Goal: Manage account settings

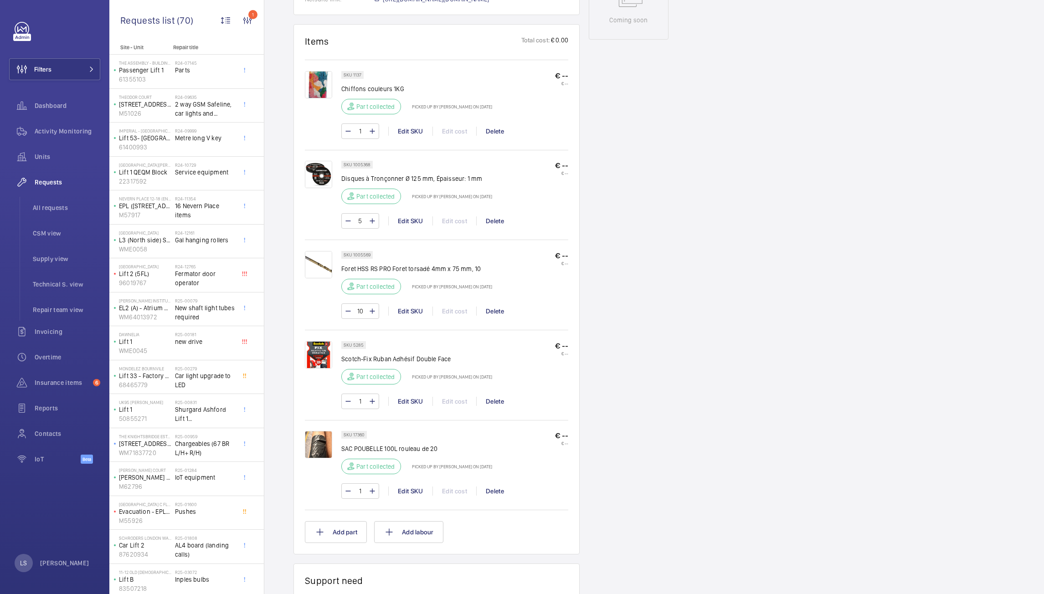
scroll to position [501, 0]
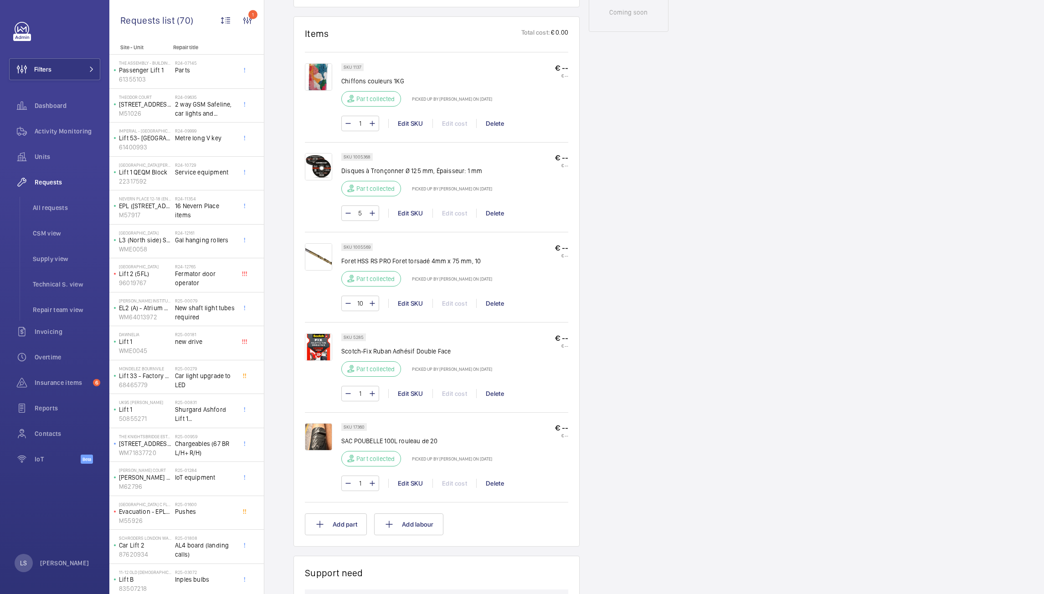
click at [954, 317] on div "Engineers requests R25-10862 A repair request was created on 2025-08-13 for a d…" at bounding box center [653, 251] width 779 height 1326
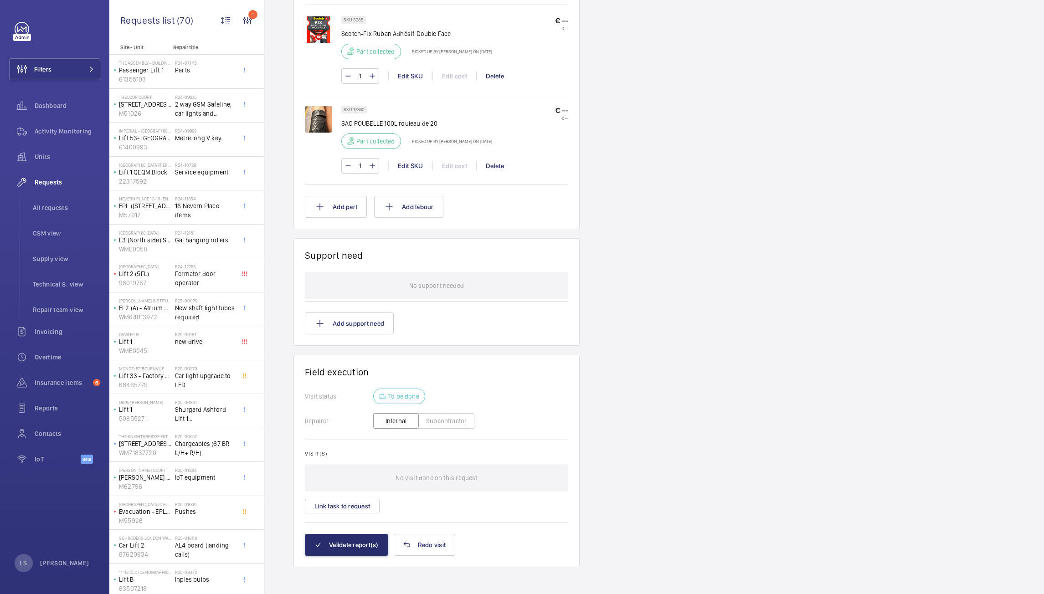
scroll to position [821, 0]
click at [54, 261] on span "Supply view" at bounding box center [66, 258] width 67 height 9
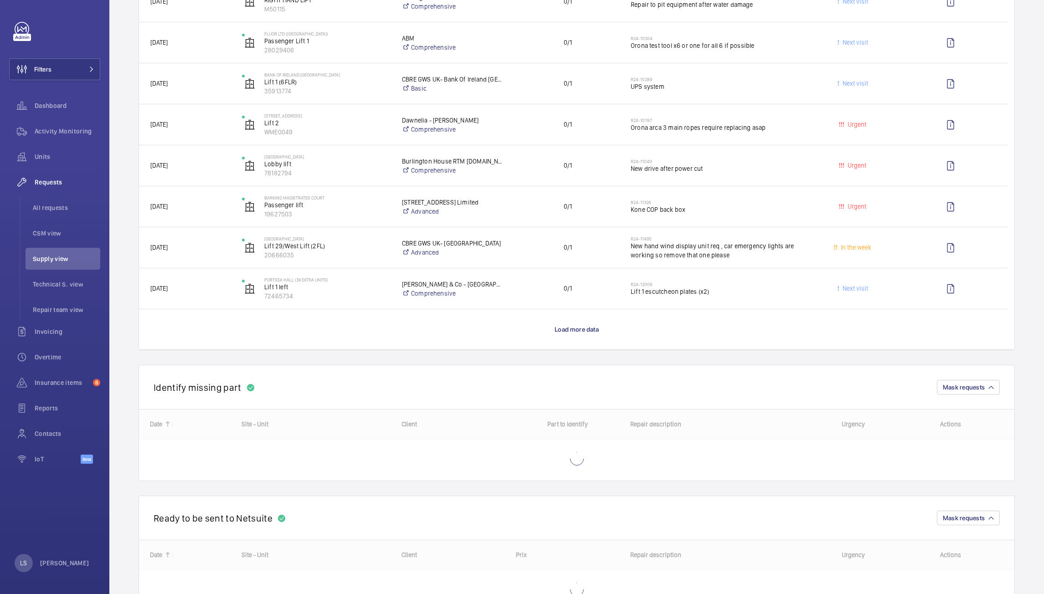
scroll to position [774, 0]
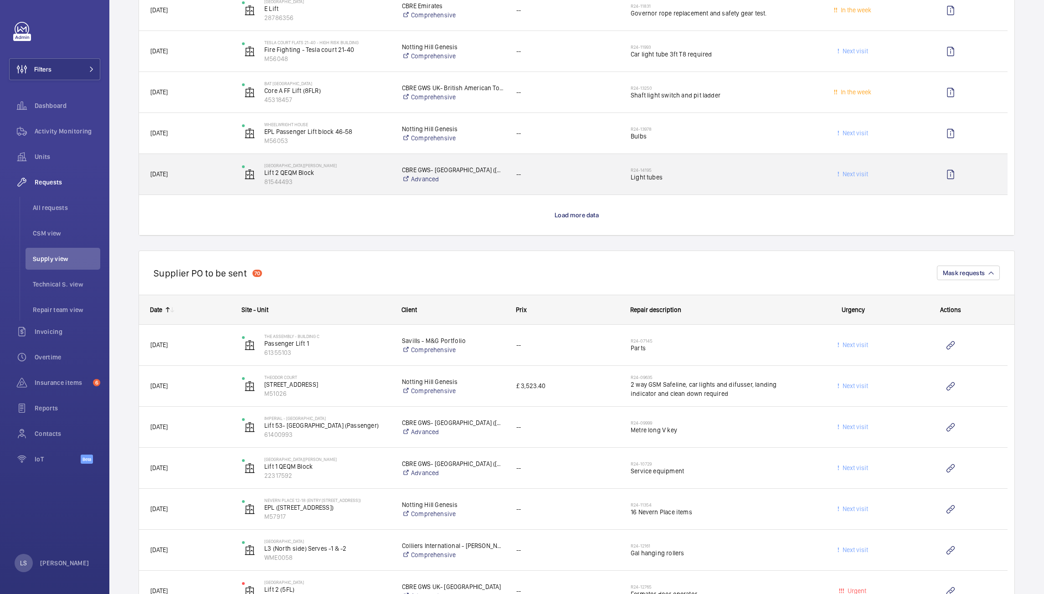
scroll to position [2824, 0]
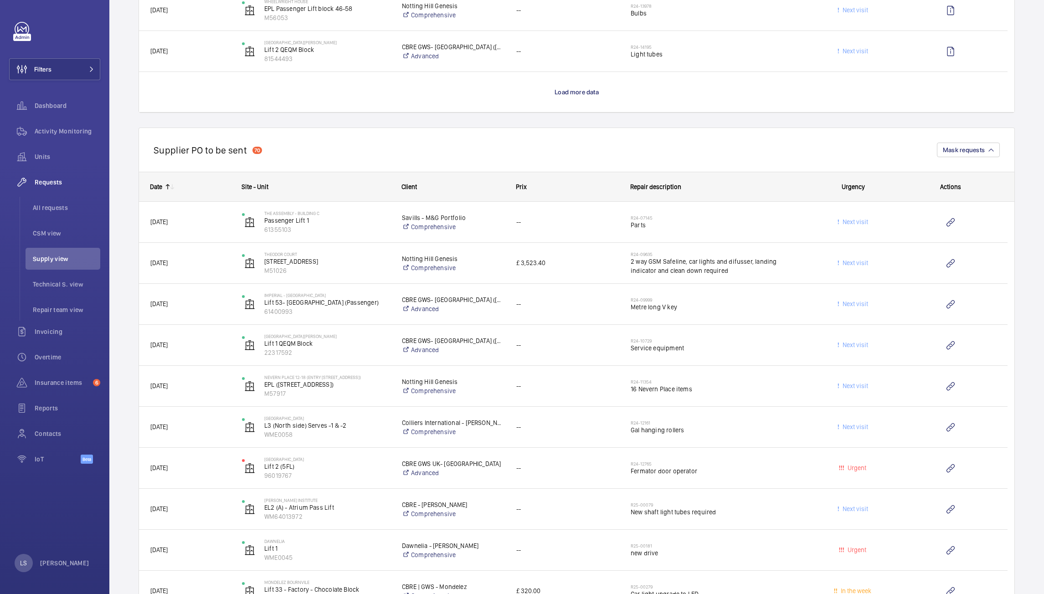
drag, startPoint x: 444, startPoint y: 126, endPoint x: 442, endPoint y: 143, distance: 17.9
click at [444, 128] on wm-front-repair-requests-business-view "Engineers requests Supply view New engineer request Unit status Urgency Chargea…" at bounding box center [576, 79] width 876 height 5765
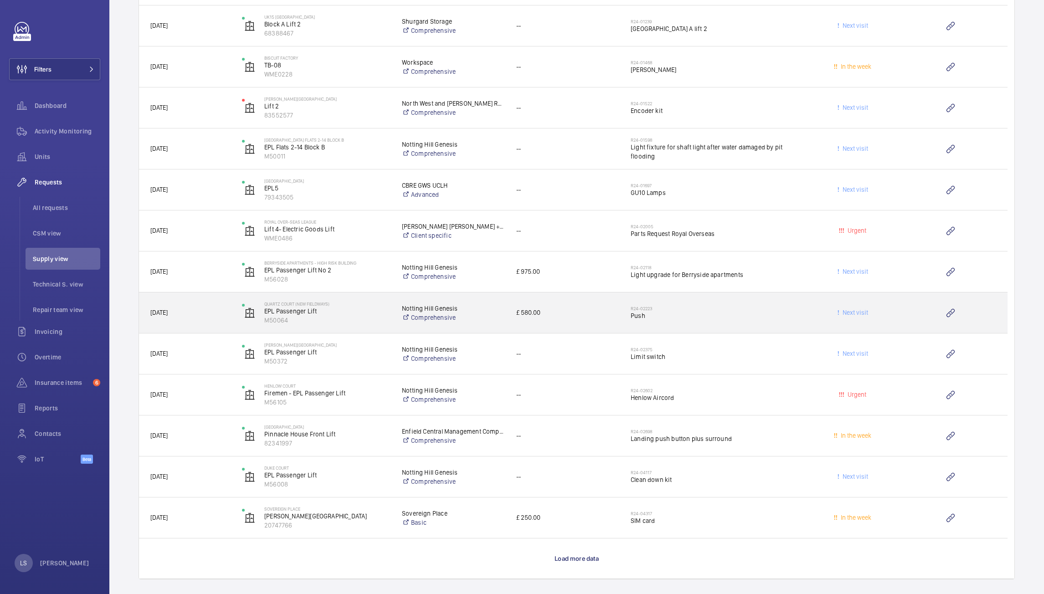
scroll to position [5215, 0]
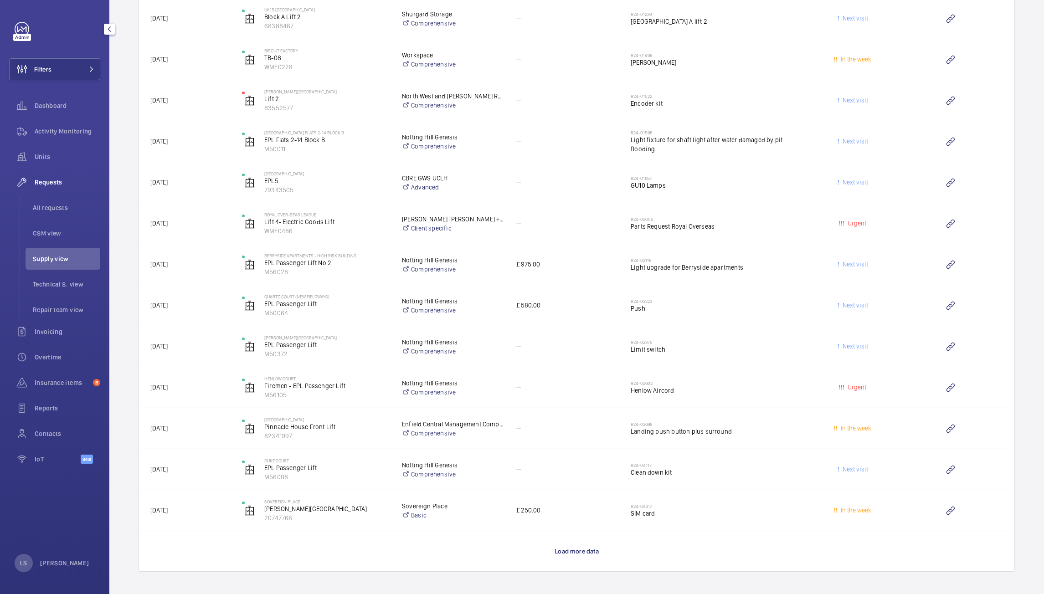
click at [77, 556] on wm-front-avatar "LS Lionel Suss" at bounding box center [55, 563] width 80 height 18
click at [74, 562] on div at bounding box center [522, 297] width 1044 height 594
click at [74, 559] on p "[PERSON_NAME]" at bounding box center [64, 562] width 49 height 9
click at [74, 530] on p "Territory : United Kingdom" at bounding box center [66, 525] width 85 height 9
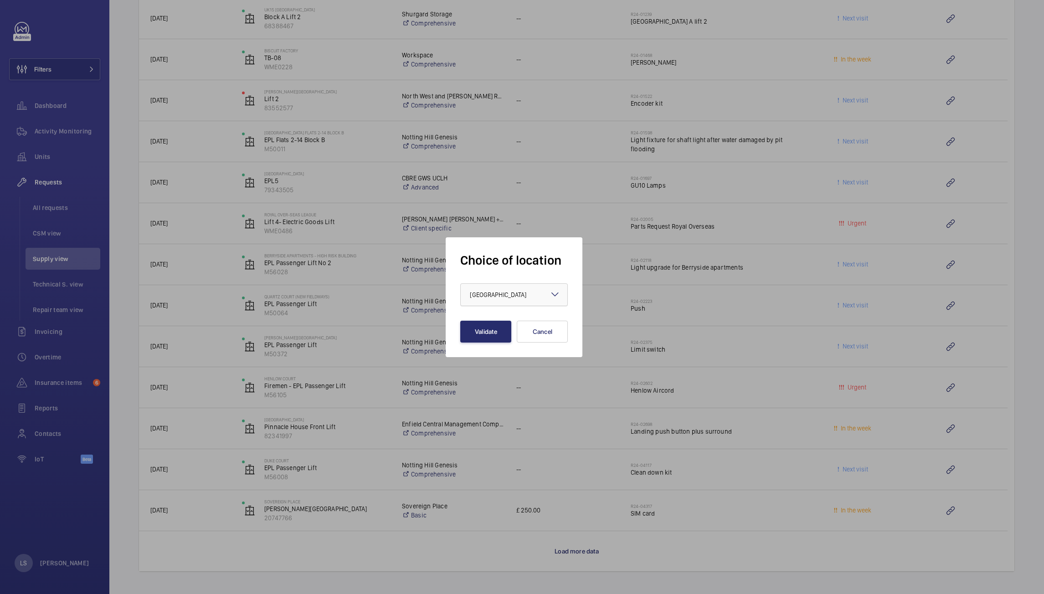
click at [497, 306] on div "× United Kingdom ×" at bounding box center [514, 294] width 108 height 23
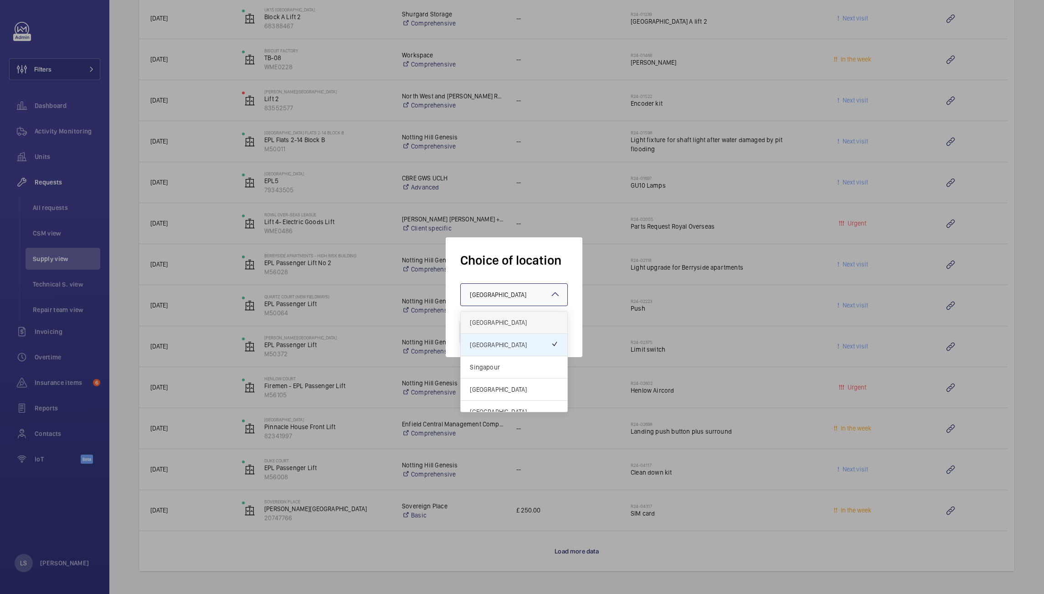
click at [496, 323] on span "[GEOGRAPHIC_DATA]" at bounding box center [514, 322] width 88 height 9
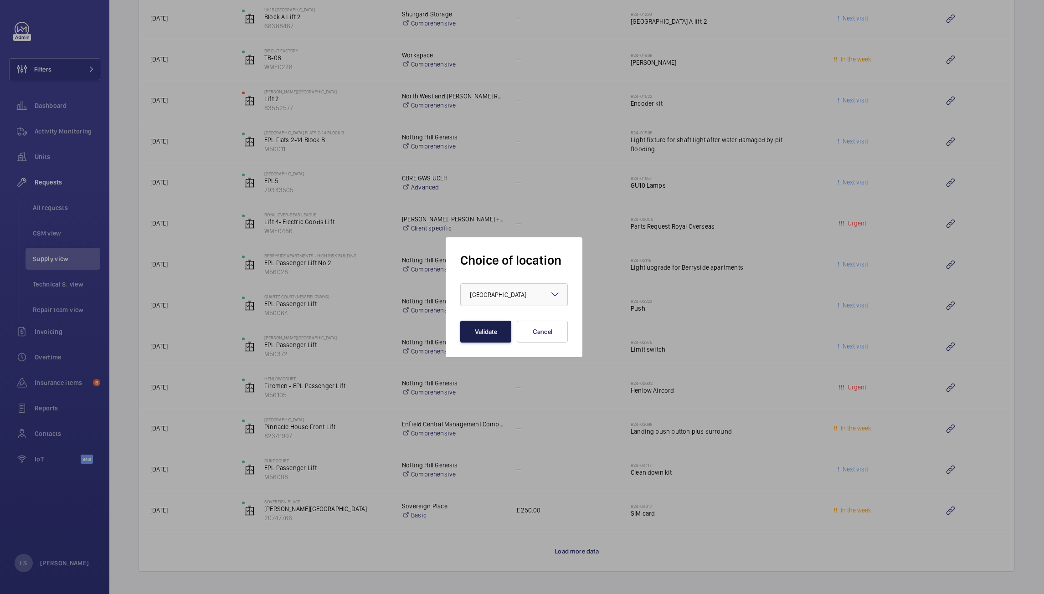
click at [486, 334] on button "Validate" at bounding box center [485, 332] width 51 height 22
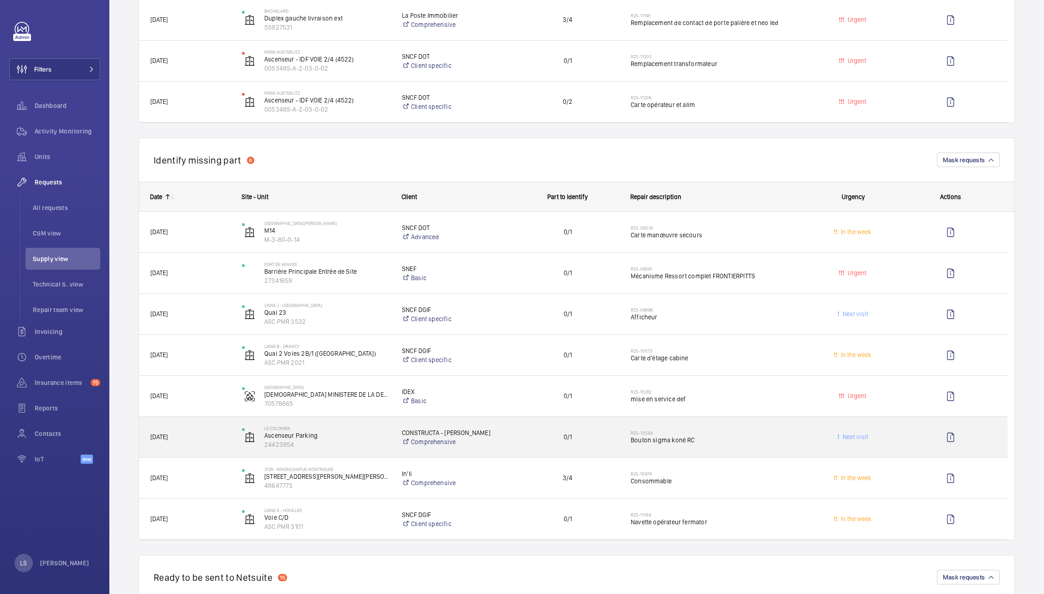
scroll to position [866, 0]
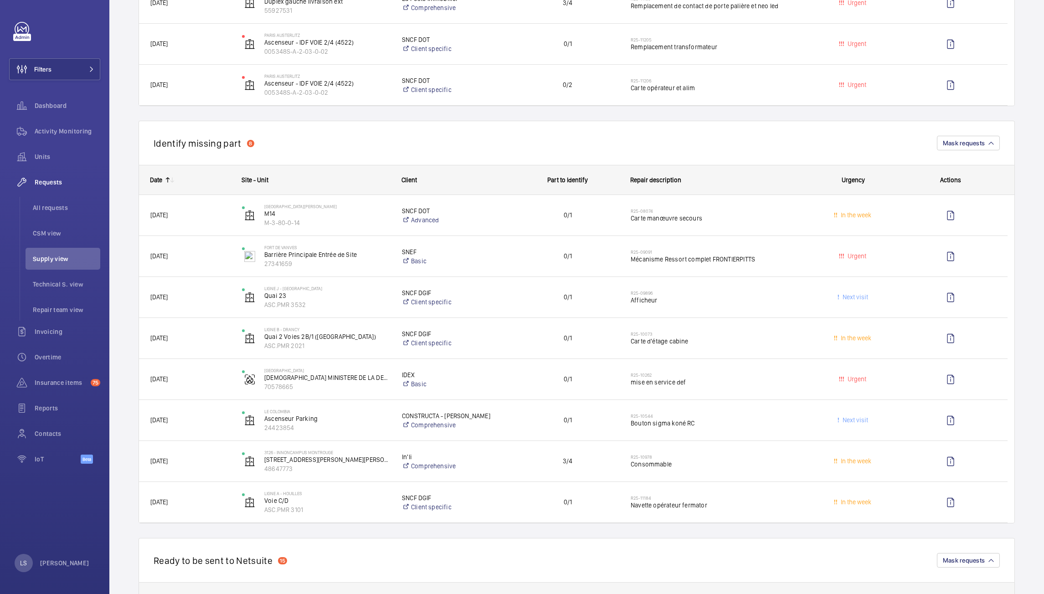
scroll to position [80, 0]
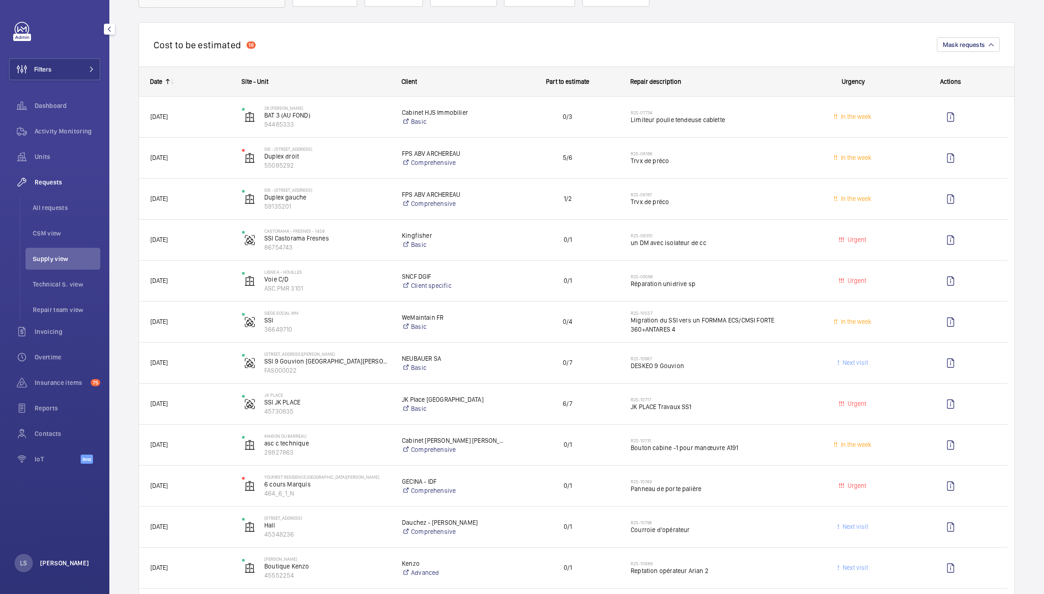
click at [62, 563] on p "[PERSON_NAME]" at bounding box center [64, 562] width 49 height 9
click at [71, 512] on p "Language : English" at bounding box center [66, 509] width 85 height 9
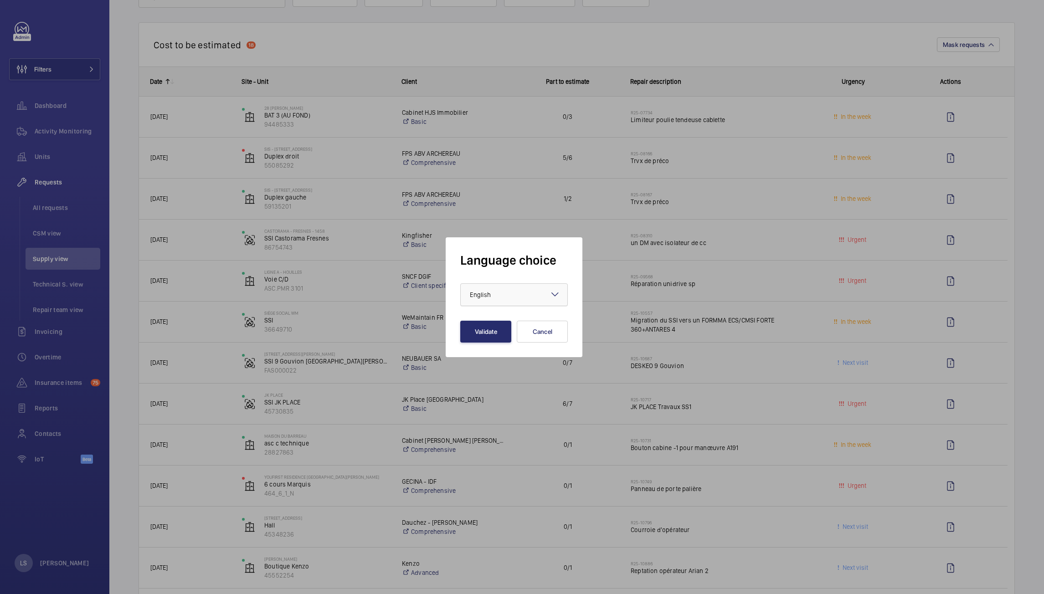
click at [520, 292] on div at bounding box center [514, 295] width 107 height 22
click at [487, 343] on span "Français" at bounding box center [514, 344] width 88 height 9
click at [486, 324] on button "Validate" at bounding box center [485, 332] width 51 height 22
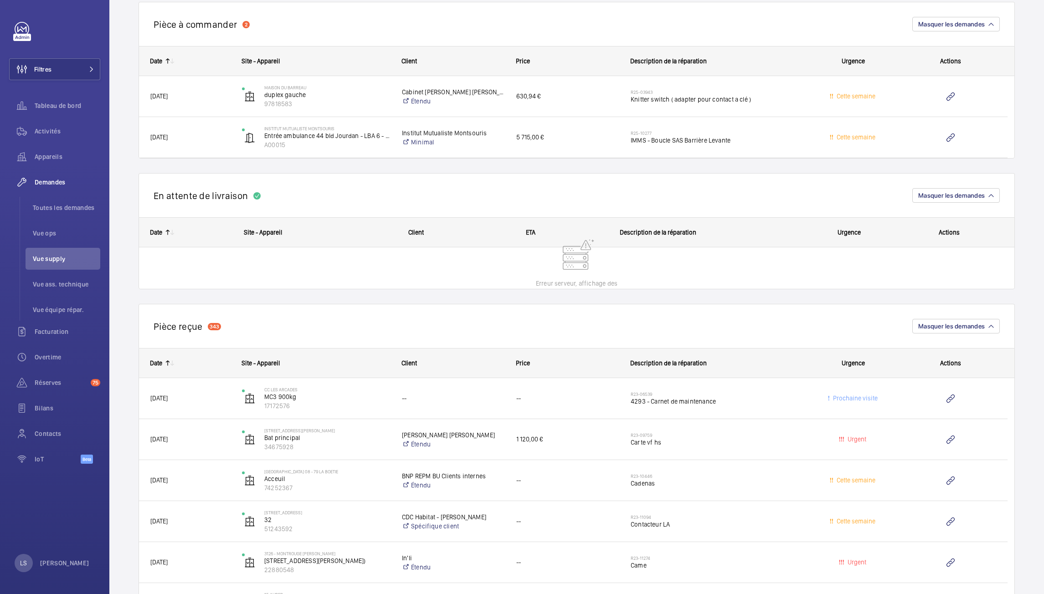
scroll to position [2080, 0]
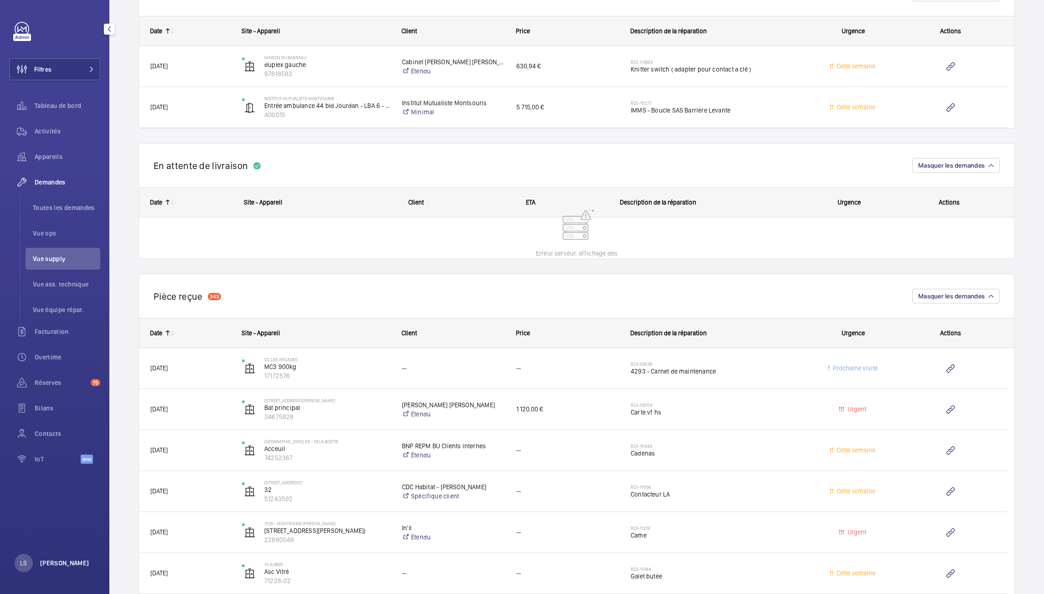
click at [59, 561] on p "[PERSON_NAME]" at bounding box center [64, 562] width 49 height 9
click at [61, 506] on p "Langue : Français" at bounding box center [65, 509] width 83 height 9
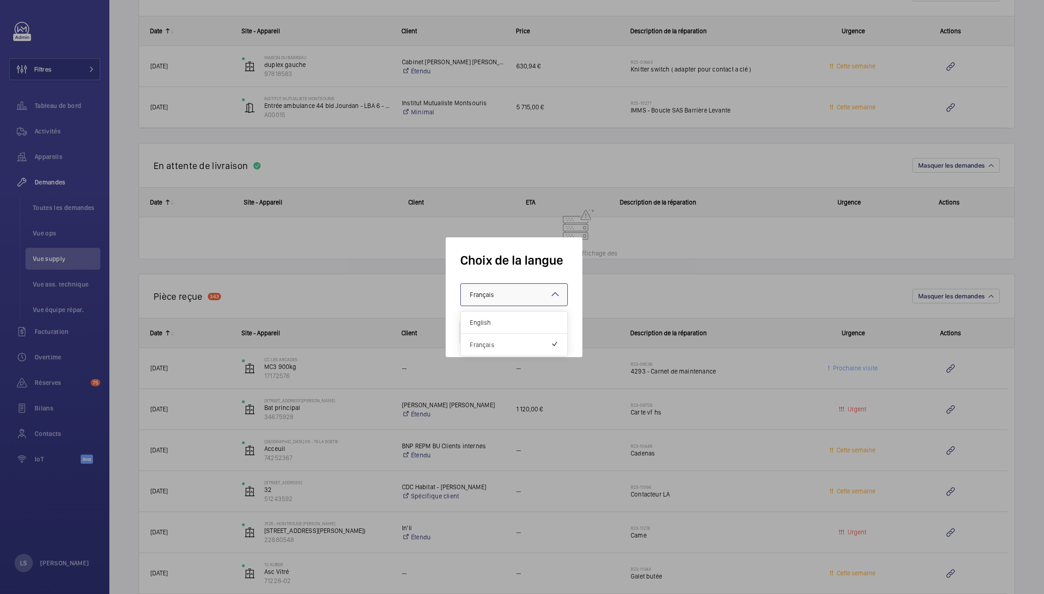
click at [502, 288] on div at bounding box center [514, 295] width 107 height 22
click at [494, 323] on span "English" at bounding box center [514, 322] width 88 height 9
click at [487, 329] on button "Valider" at bounding box center [485, 332] width 51 height 22
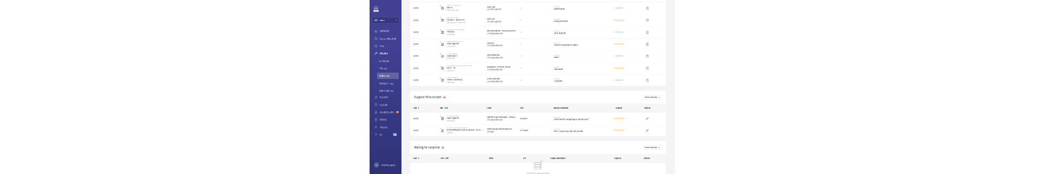
scroll to position [1876, 0]
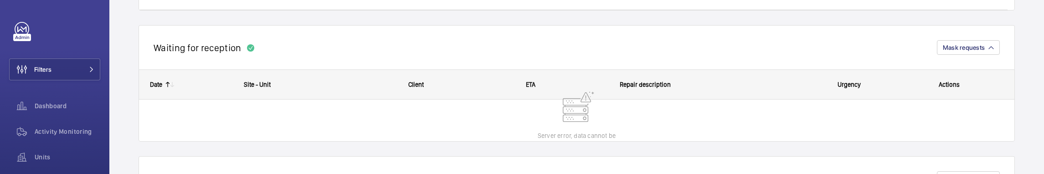
scroll to position [2180, 0]
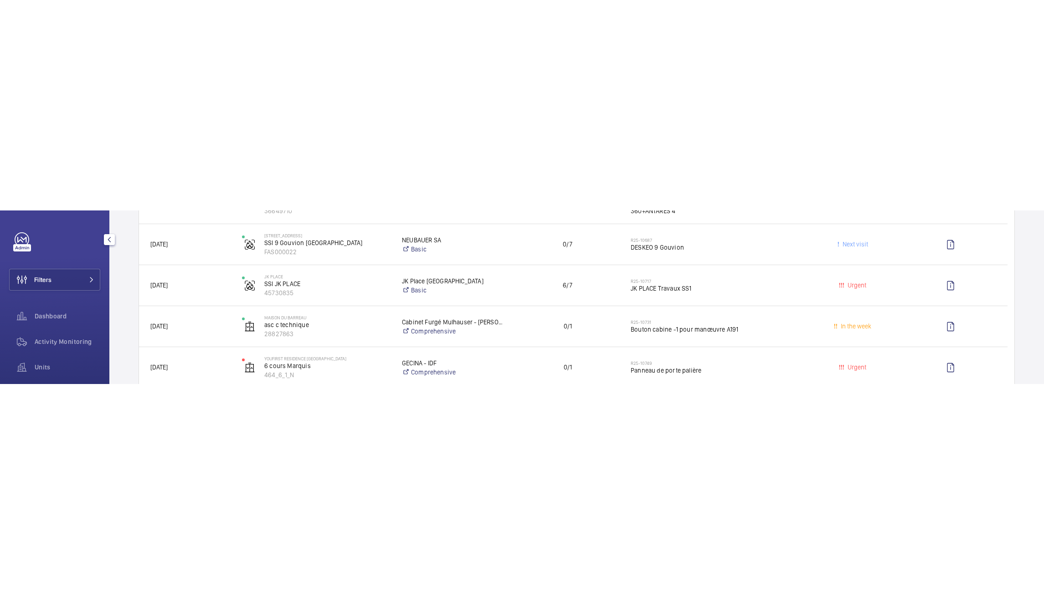
scroll to position [410, 0]
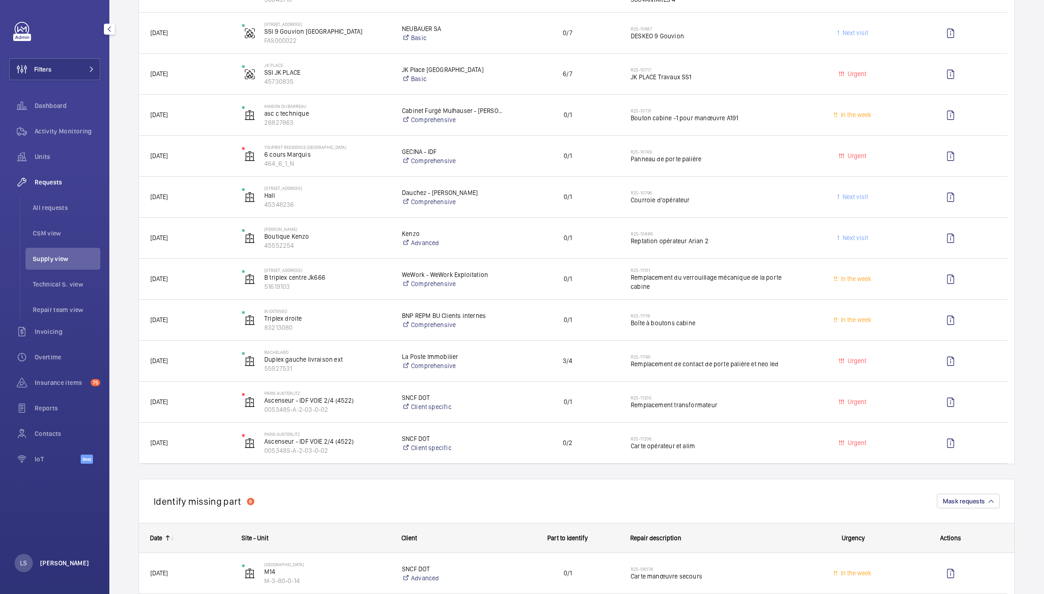
click at [60, 173] on p "[PERSON_NAME]" at bounding box center [64, 562] width 49 height 9
click at [52, 173] on p "Log out" at bounding box center [66, 542] width 85 height 9
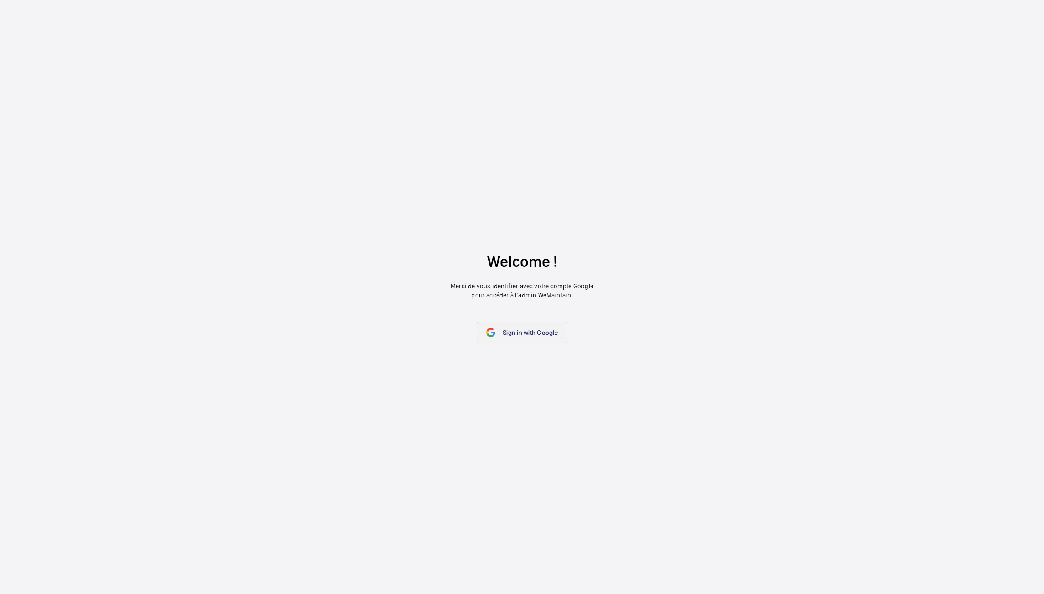
click at [512, 173] on link "Sign in with Google" at bounding box center [521, 333] width 91 height 22
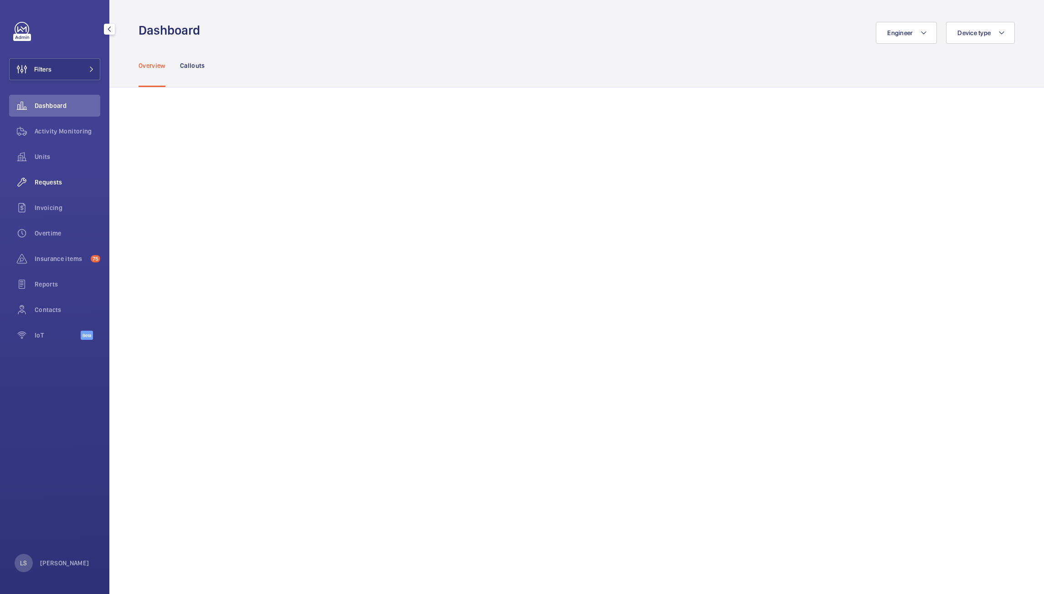
click at [52, 185] on span "Requests" at bounding box center [68, 182] width 66 height 9
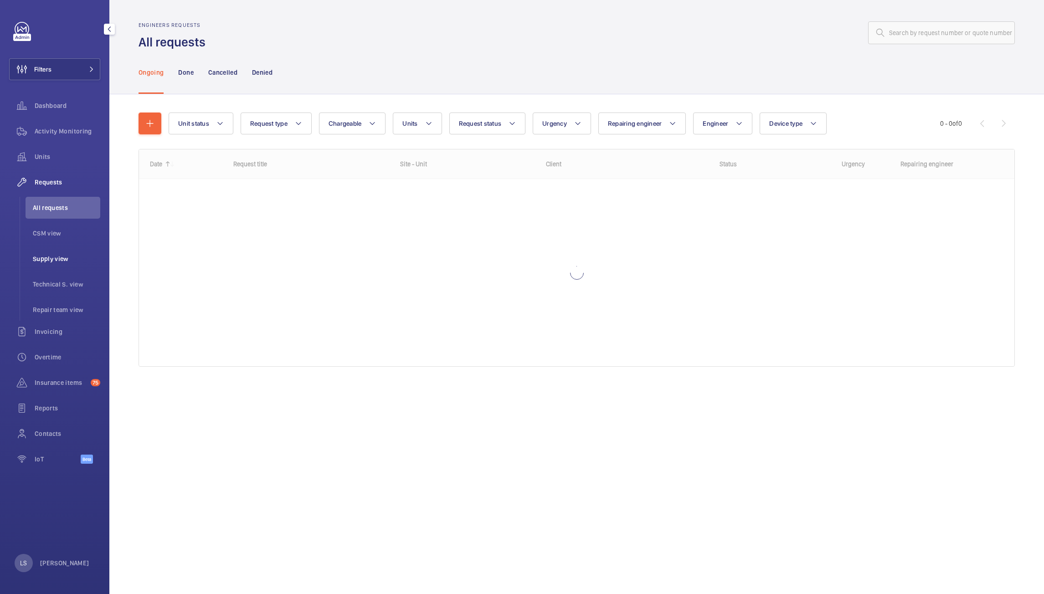
click at [60, 264] on li "Supply view" at bounding box center [63, 259] width 75 height 22
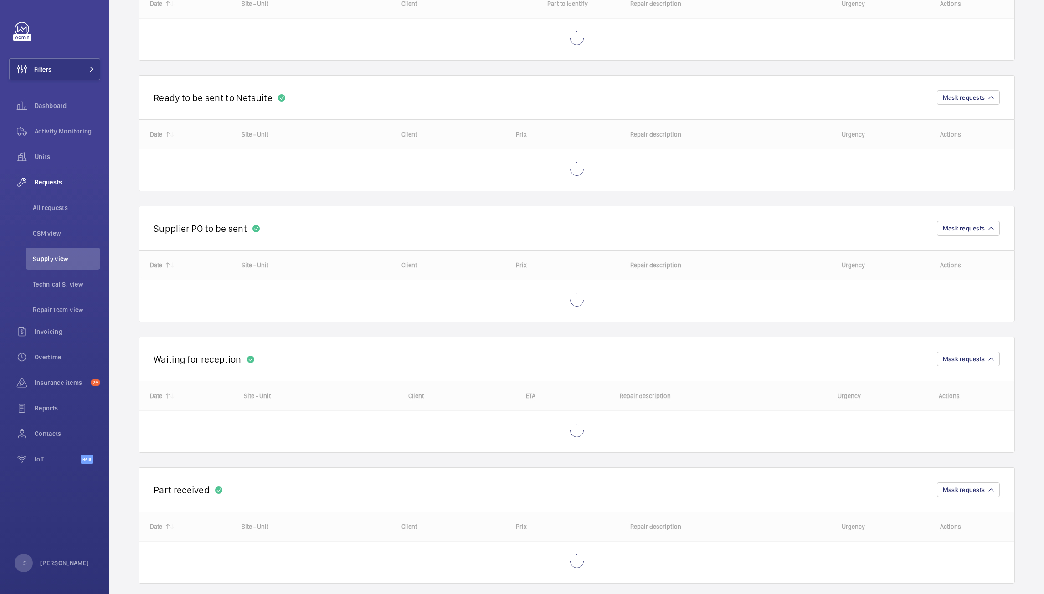
scroll to position [300, 0]
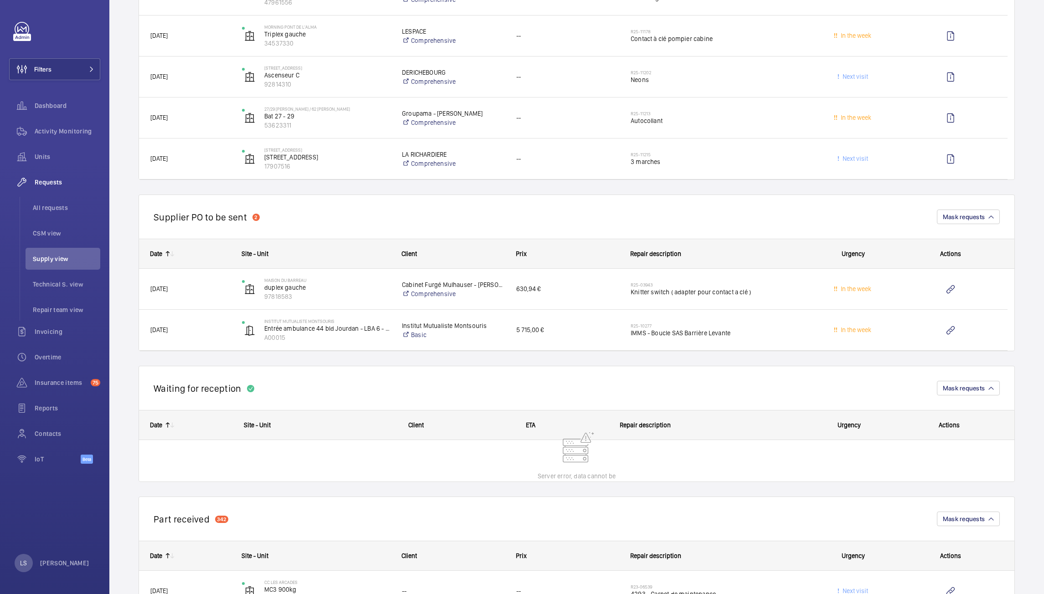
scroll to position [1816, 0]
